Goal: Information Seeking & Learning: Stay updated

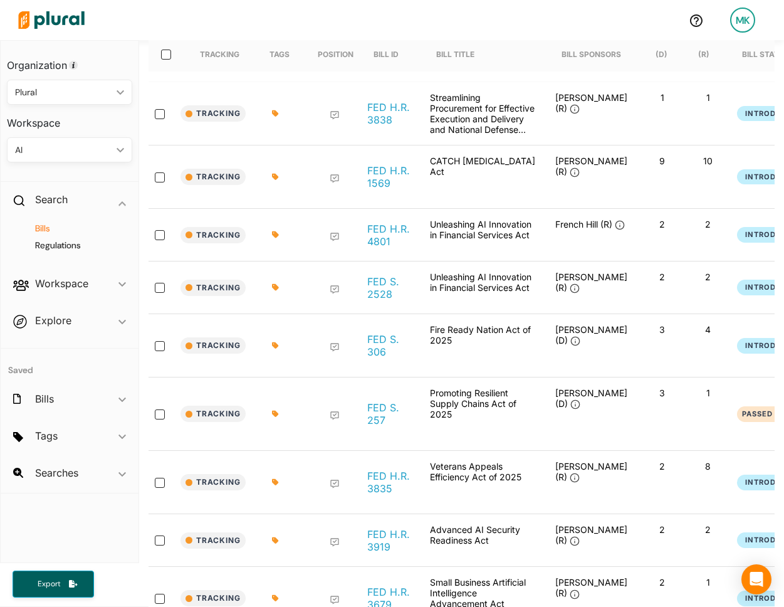
click at [45, 223] on h4 "Bills" at bounding box center [72, 229] width 107 height 12
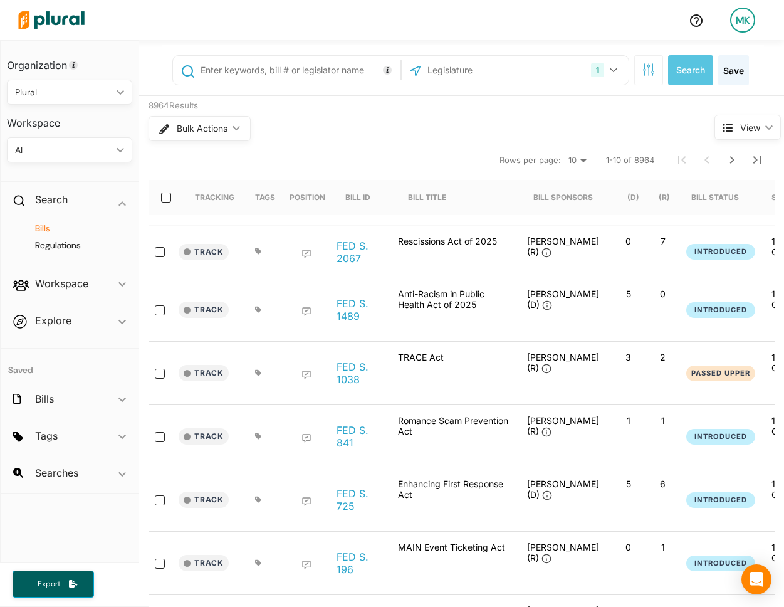
click at [632, 70] on div "Search Save" at bounding box center [693, 70] width 122 height 30
click at [597, 70] on div "1" at bounding box center [597, 70] width 13 height 14
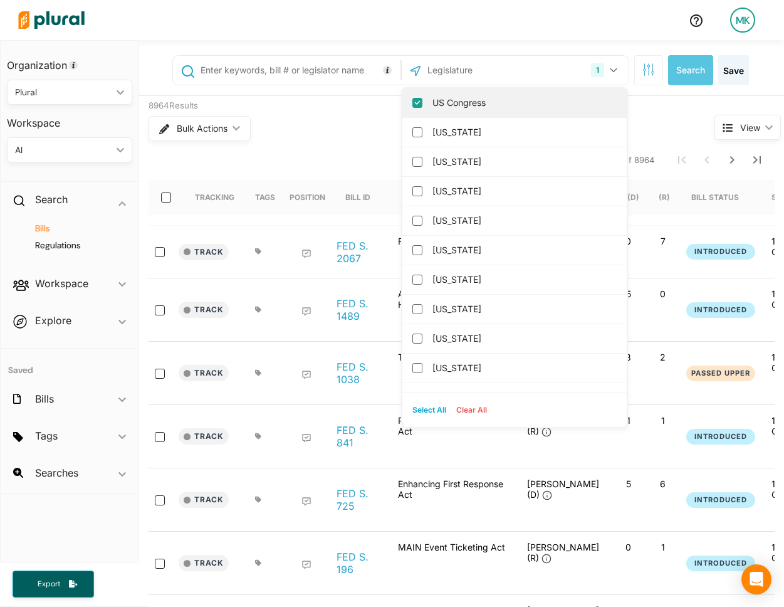
click at [505, 102] on label "US Congress" at bounding box center [524, 102] width 182 height 19
click at [422, 102] on input "US Congress" at bounding box center [417, 103] width 10 height 10
checkbox input "false"
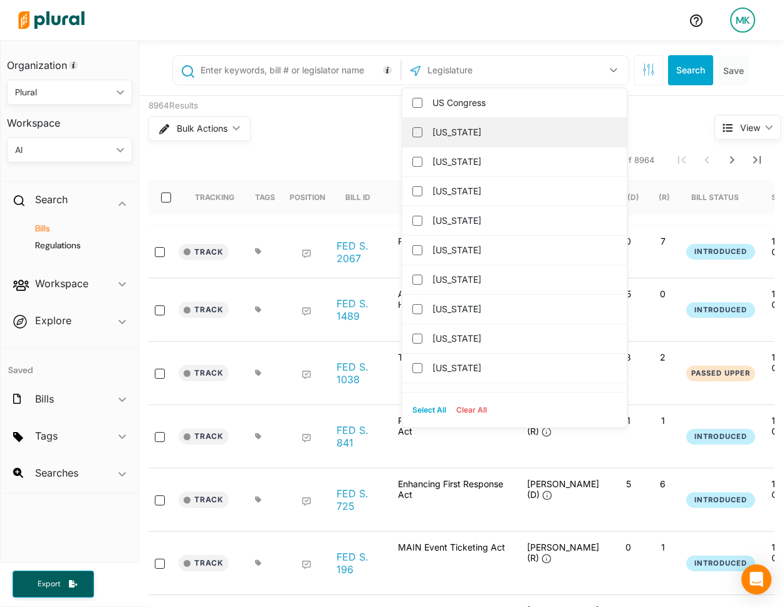
click at [458, 132] on label "[US_STATE]" at bounding box center [524, 132] width 182 height 19
click at [422, 132] on input "[US_STATE]" at bounding box center [417, 132] width 10 height 10
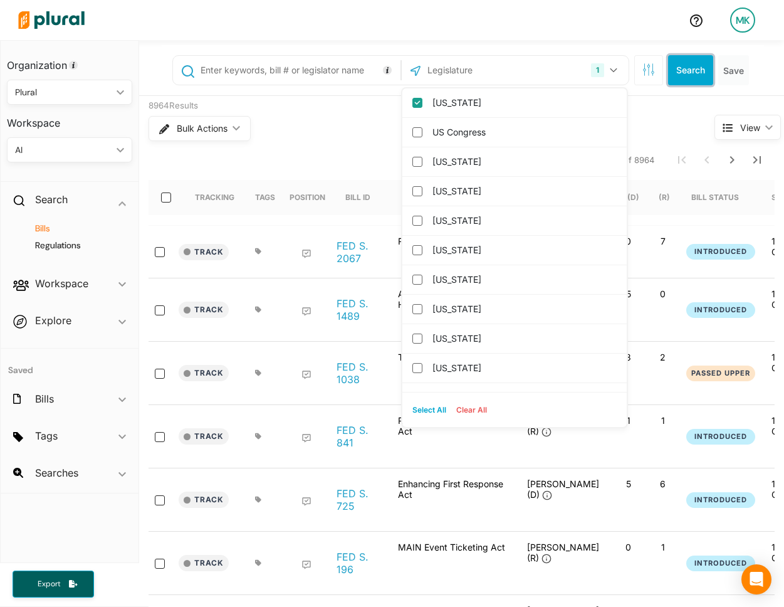
click at [694, 63] on button "Search" at bounding box center [690, 70] width 45 height 30
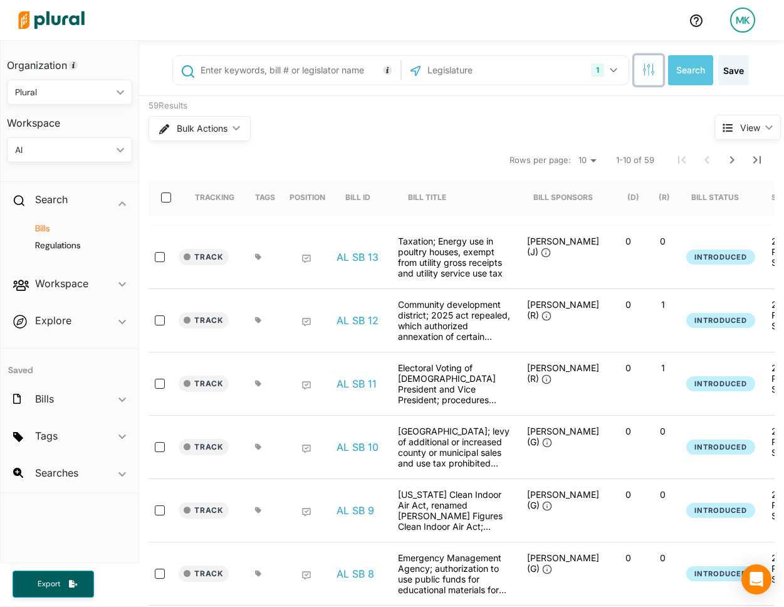
click at [646, 66] on icon "button" at bounding box center [648, 69] width 13 height 13
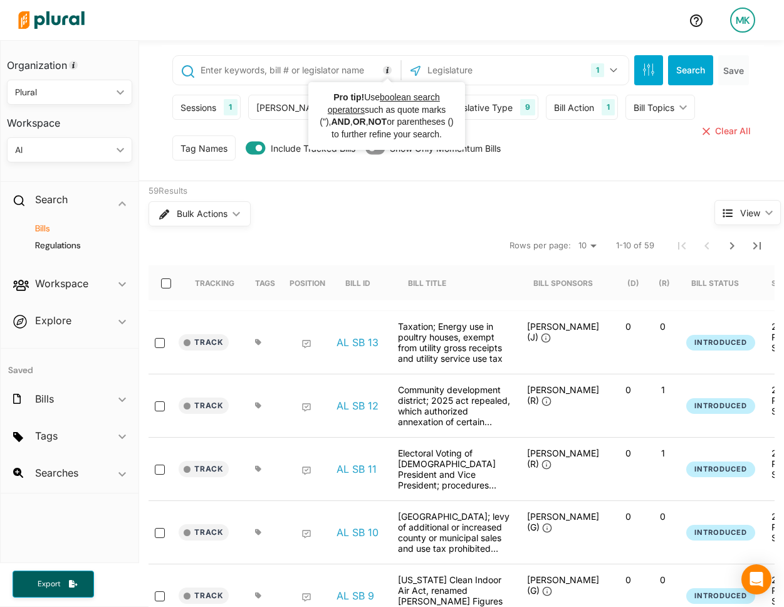
click at [204, 106] on div "Sessions" at bounding box center [199, 107] width 36 height 13
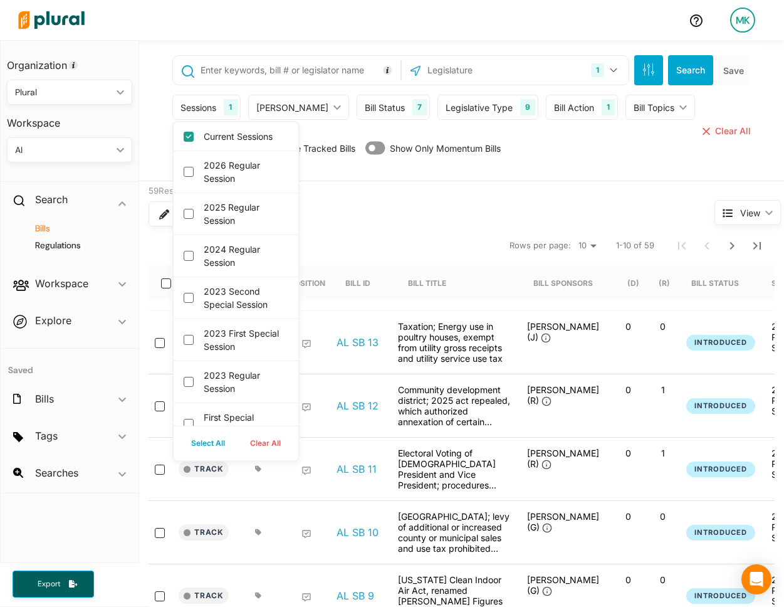
click at [384, 181] on div "59 Results Bulk Actions ic_keyboard_arrow_down" at bounding box center [407, 207] width 537 height 53
